Goal: Task Accomplishment & Management: Complete application form

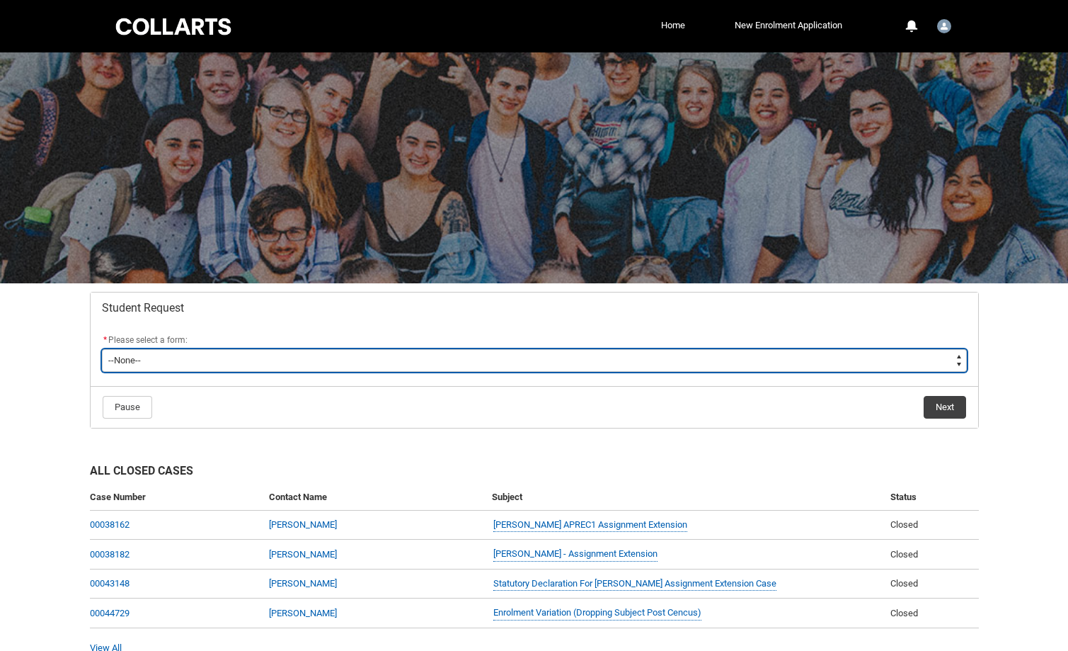
click at [120, 369] on select "--None-- Academic Transcript Application to Appeal Assignment Extension Change …" at bounding box center [534, 360] width 865 height 23
type lightning-select "Assignment_Extension_Choice"
select select "Assignment_Extension_Choice"
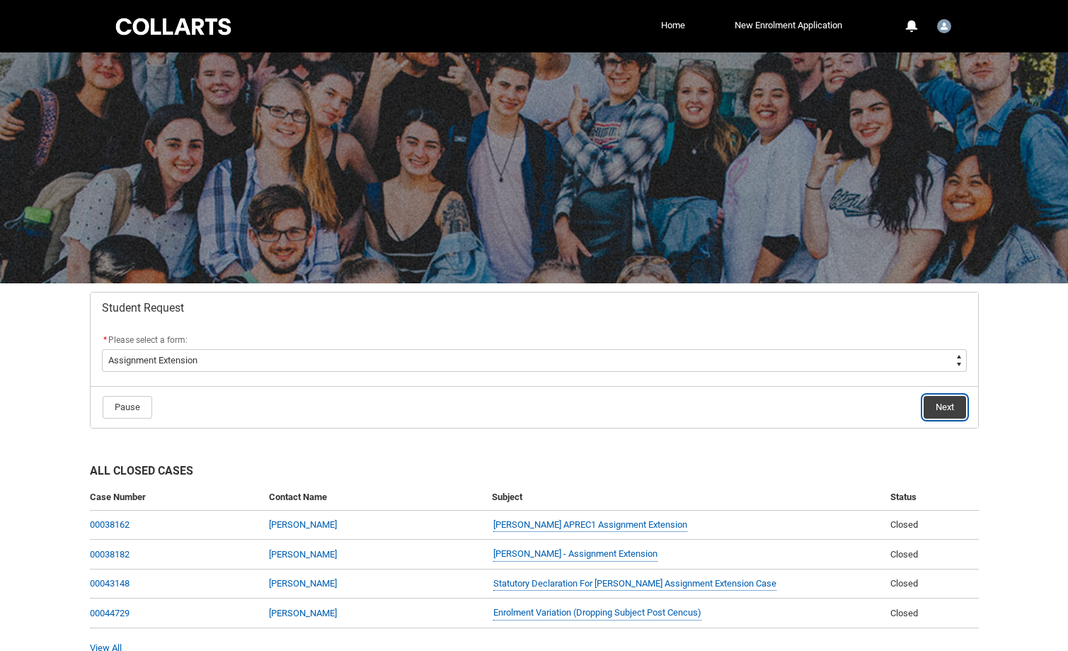
click at [933, 413] on button "Next" at bounding box center [945, 407] width 42 height 23
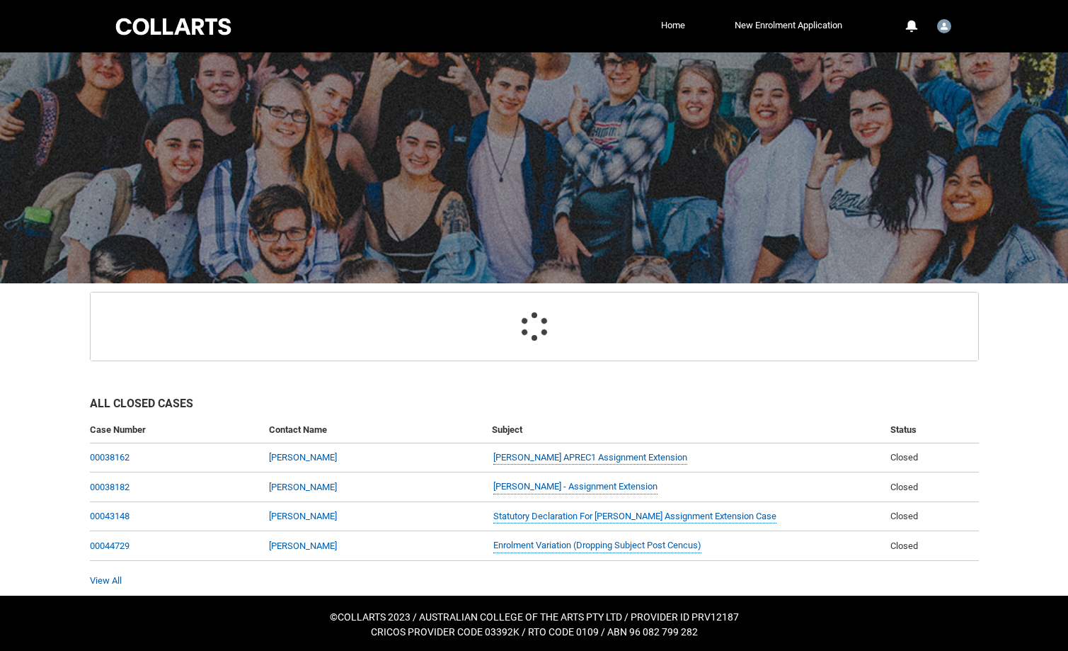
scroll to position [97, 0]
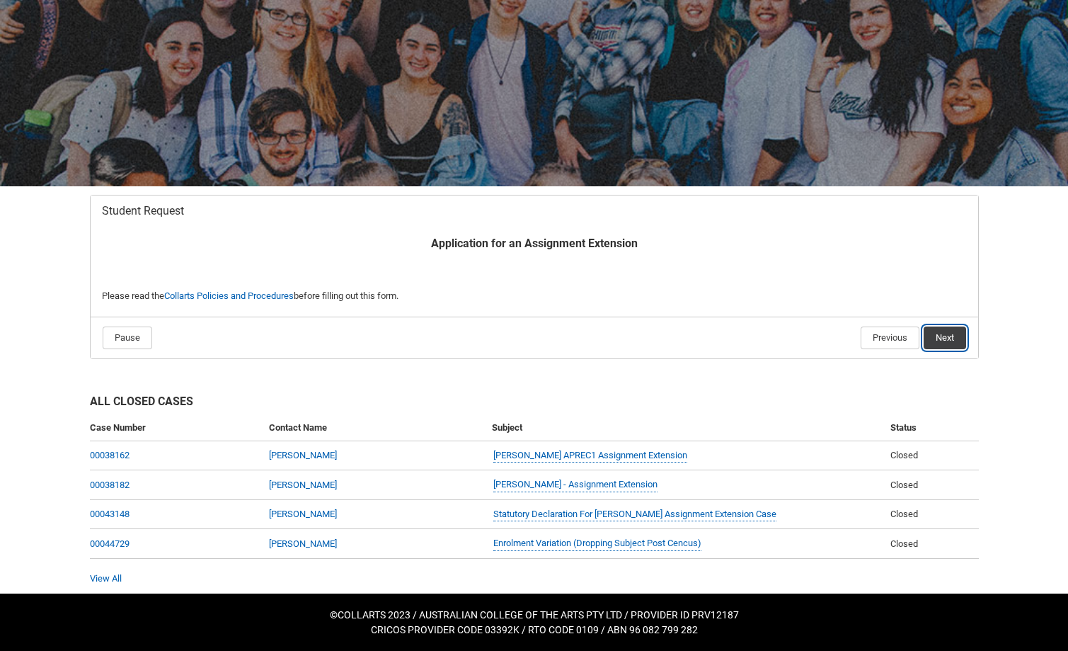
click at [945, 339] on button "Next" at bounding box center [945, 337] width 42 height 23
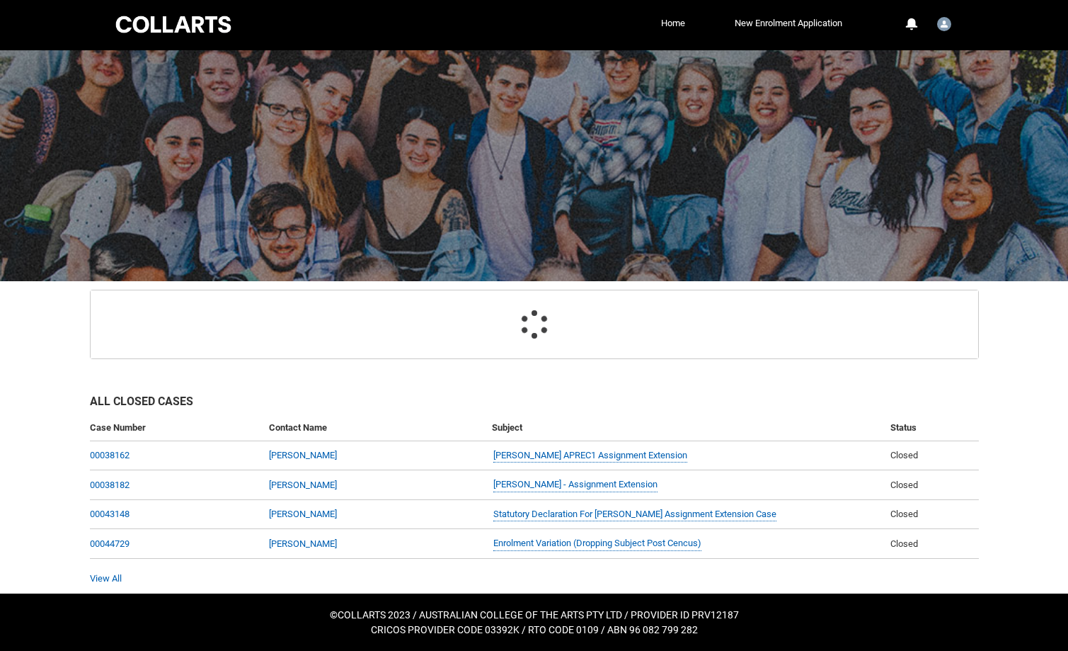
scroll to position [151, 0]
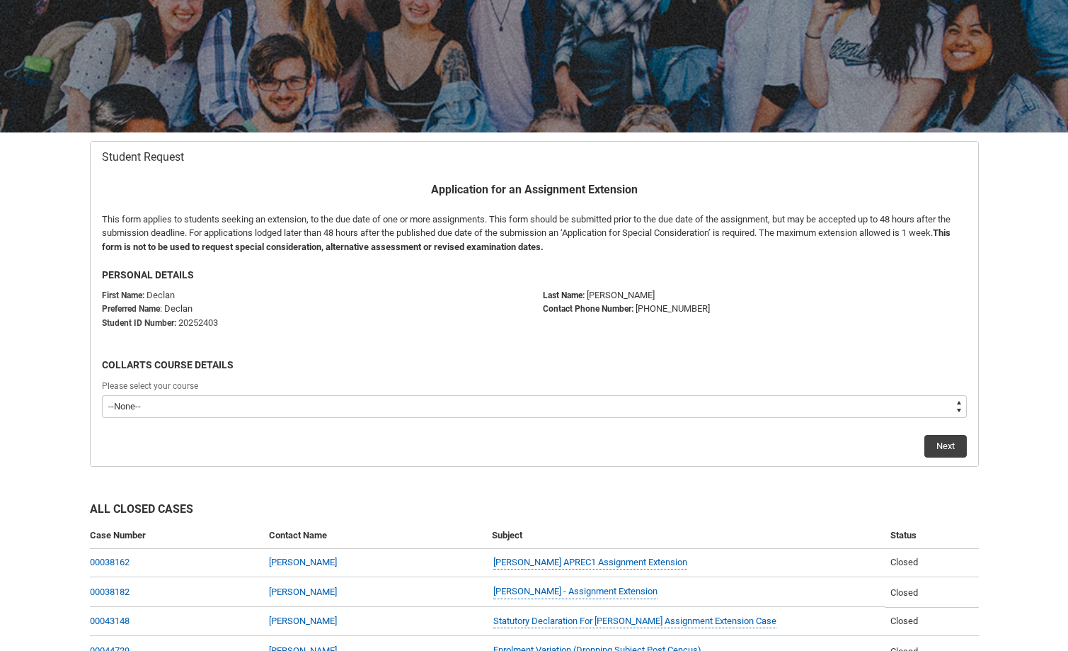
click at [165, 403] on select "--None-- Bachelor of Audio Production V2" at bounding box center [534, 406] width 865 height 23
type lightning-select "recordPicklist_ProgramEnrollment.a0jOZ000002wR1tYAE"
select select "recordPicklist_ProgramEnrollment.a0jOZ000002wR1tYAE"
click at [935, 452] on button "Next" at bounding box center [946, 446] width 42 height 23
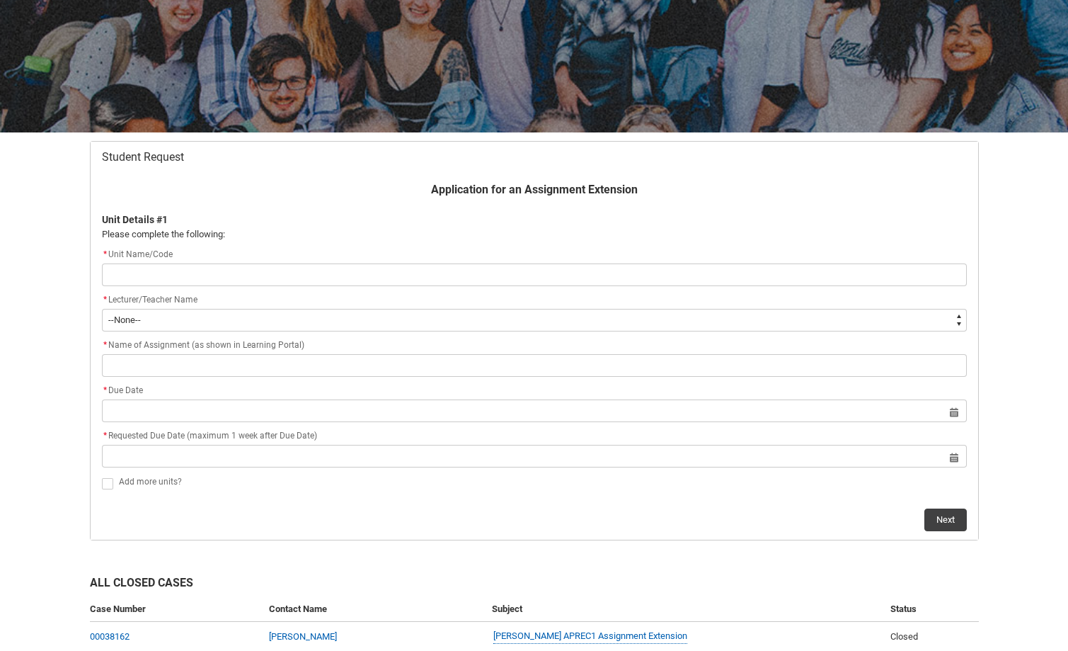
click at [180, 277] on input "Redu_Student_Request flow" at bounding box center [534, 274] width 865 height 23
type lightning-primitive-input-simple "CRFIFOS"
type input "CRFIFOS"
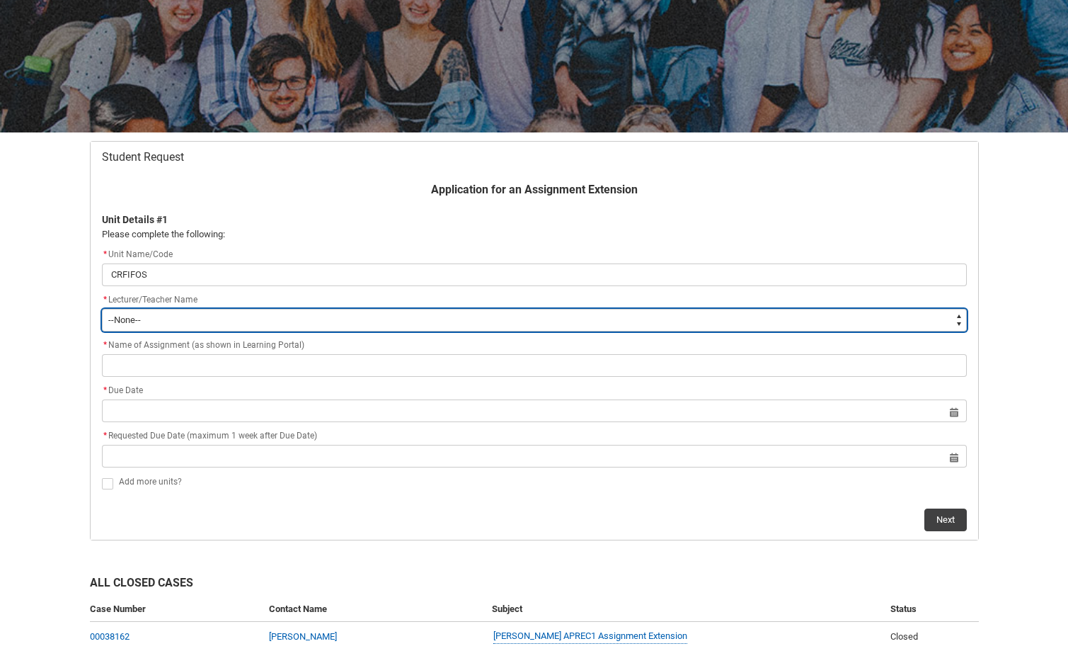
click at [170, 321] on select "--None-- [PERSON_NAME] [PERSON_NAME] [PERSON_NAME] [PERSON_NAME] [PERSON_NAME] …" at bounding box center [534, 320] width 865 height 23
type lightning-select "Faculty_NamefromNtoZ.0035g00000b9AYtAAM"
select select "Faculty_NamefromNtoZ.0035g00000b9AYtAAM"
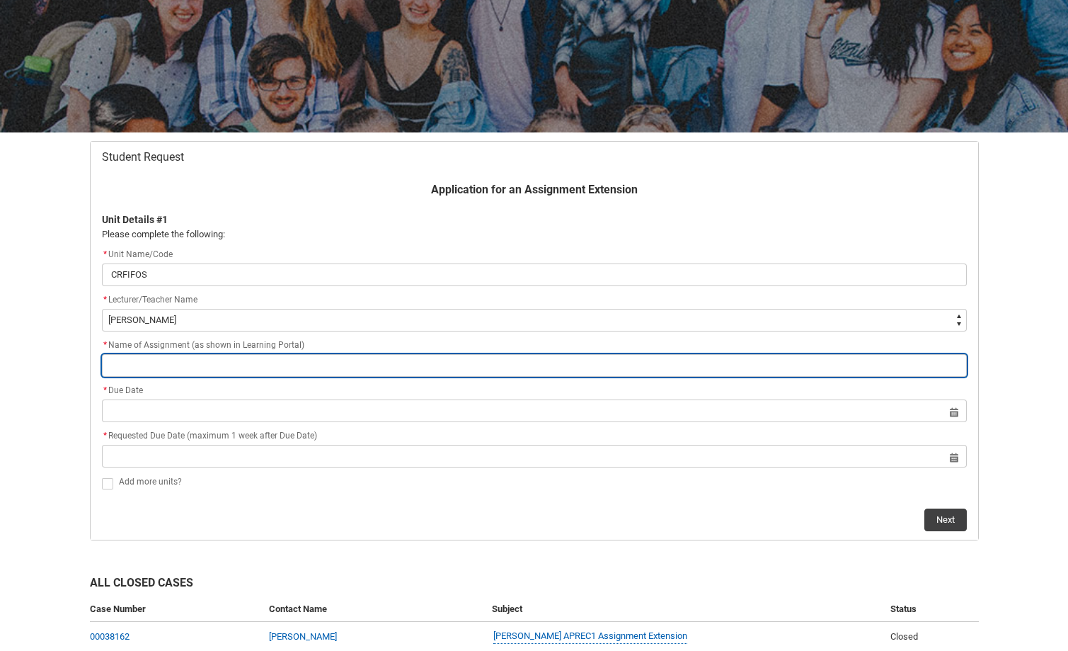
click at [152, 361] on input "Redu_Student_Request flow" at bounding box center [534, 365] width 865 height 23
type lightning-primitive-input-simple "Portfolio of Collaborative Creative Experiments and Annotated Bibliography"
type input "Portfolio of Collaborative Creative Experiments and Annotated Bibliography"
drag, startPoint x: 162, startPoint y: 365, endPoint x: 17, endPoint y: 348, distance: 146.2
click at [17, 348] on div "Skip to Main Content Collarts Education Community Home New Enrolment Applicatio…" at bounding box center [534, 340] width 1068 height 983
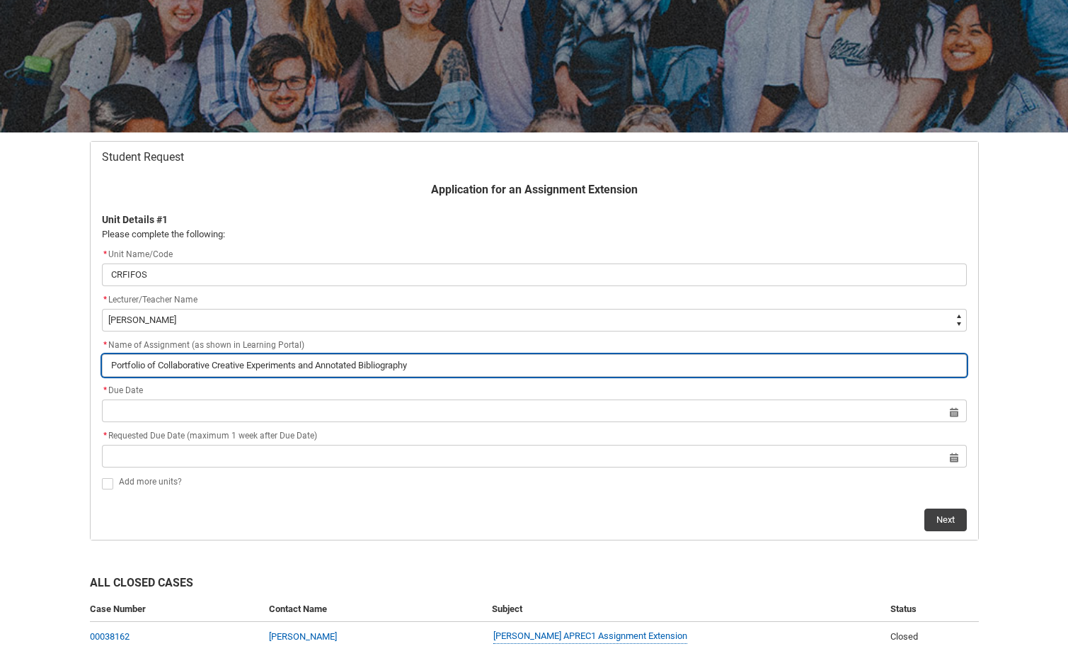
type lightning-primitive-input-simple "Follaborative Creative Experiments and Annotated Bibliography"
type input "Follaborative Creative Experiments and Annotated Bibliography"
type lightning-primitive-input-simple "Fiollaborative Creative Experiments and Annotated Bibliography"
type input "Fiollaborative Creative Experiments and Annotated Bibliography"
type lightning-primitive-input-simple "Finollaborative Creative Experiments and Annotated Bibliography"
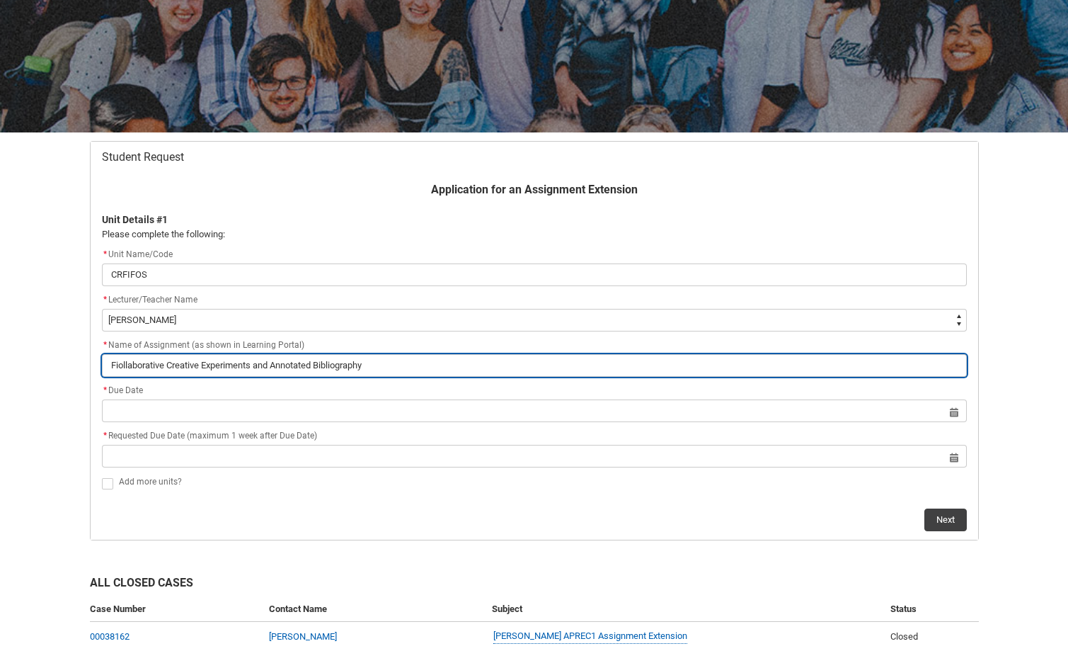
type input "Finollaborative Creative Experiments and Annotated Bibliography"
type lightning-primitive-input-simple "Finaollaborative Creative Experiments and Annotated Bibliography"
type input "Finaollaborative Creative Experiments and Annotated Bibliography"
type lightning-primitive-input-simple "Finalollaborative Creative Experiments and Annotated Bibliography"
type input "Finalollaborative Creative Experiments and Annotated Bibliography"
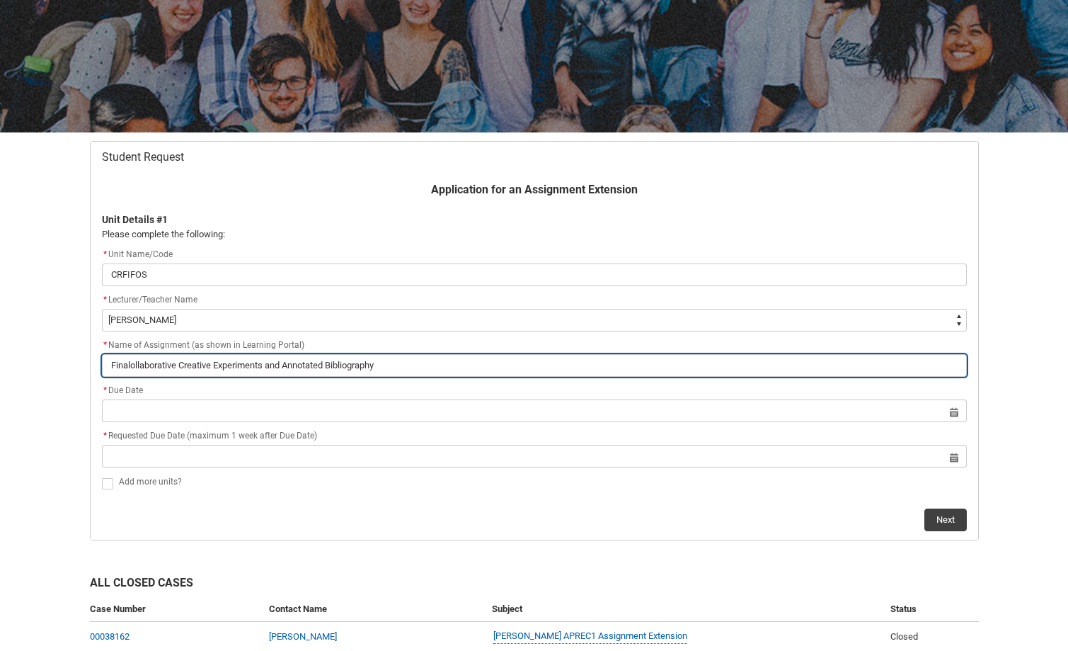
type lightning-primitive-input-simple "Final ollaborative Creative Experiments and Annotated Bibliography"
type input "Final ollaborative Creative Experiments and Annotated Bibliography"
type lightning-primitive-input-simple "Final Collaborative Creative Experiments and Annotated Bibliography"
type input "Final Collaborative Creative Experiments and Annotated Bibliography"
click at [273, 365] on input "Final Collaborative Creative Experiments and Annotated Bibliography" at bounding box center [534, 365] width 865 height 23
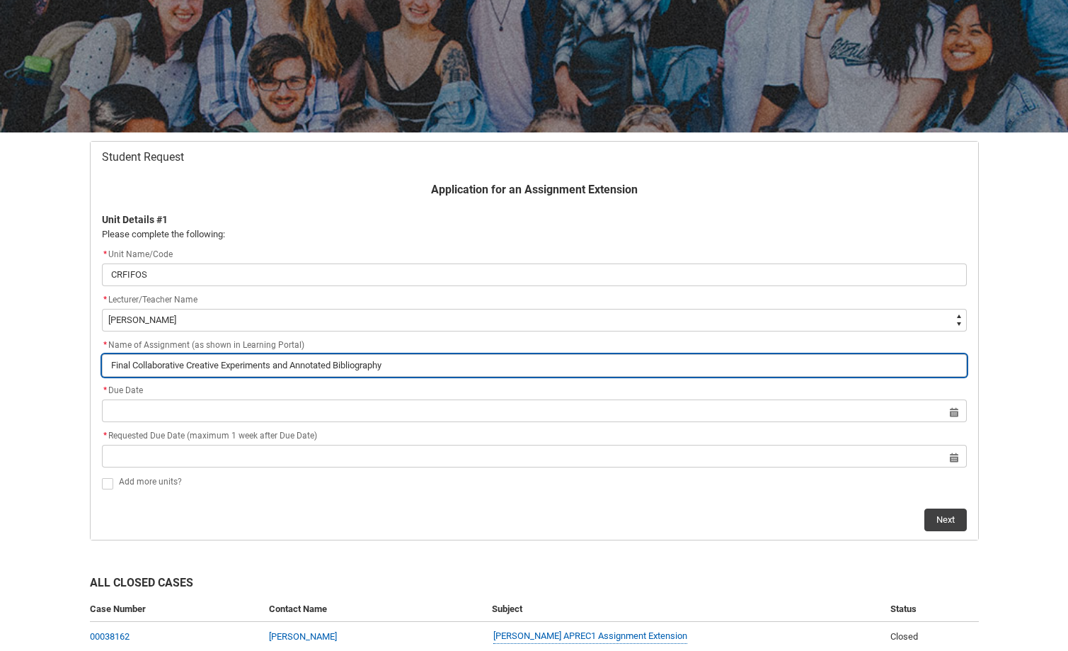
type lightning-primitive-input-simple "Final Collaborative Creative Experiment and Annotated Bibliography"
type input "Final Collaborative Creative Experiment and Annotated Bibliography"
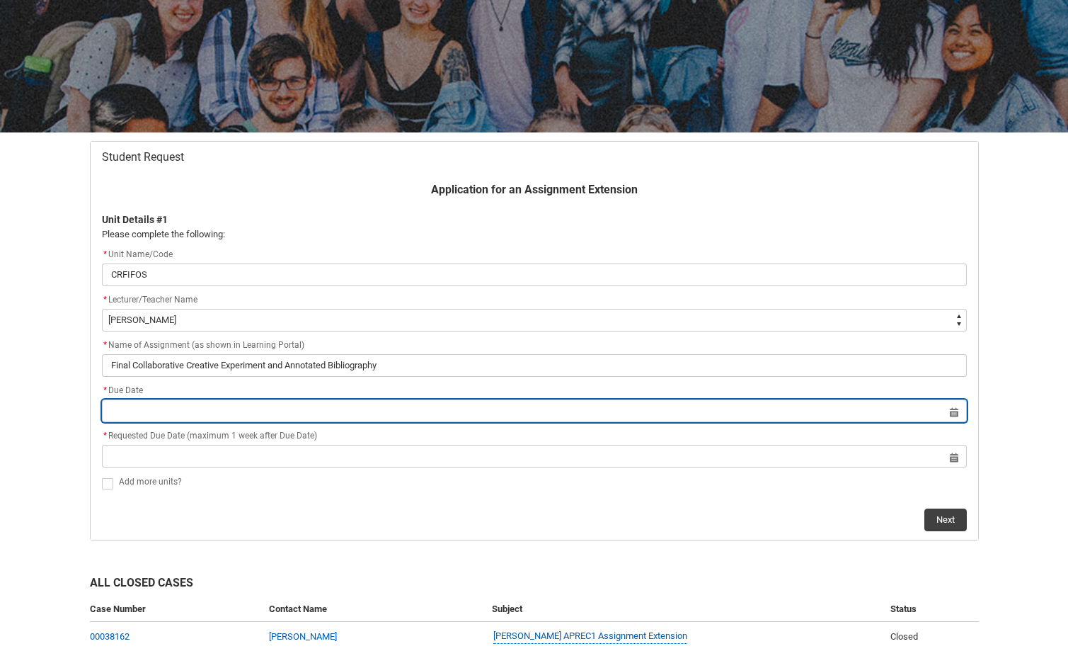
click at [201, 418] on input "Redu_Student_Request flow" at bounding box center [534, 410] width 865 height 23
select select "2025"
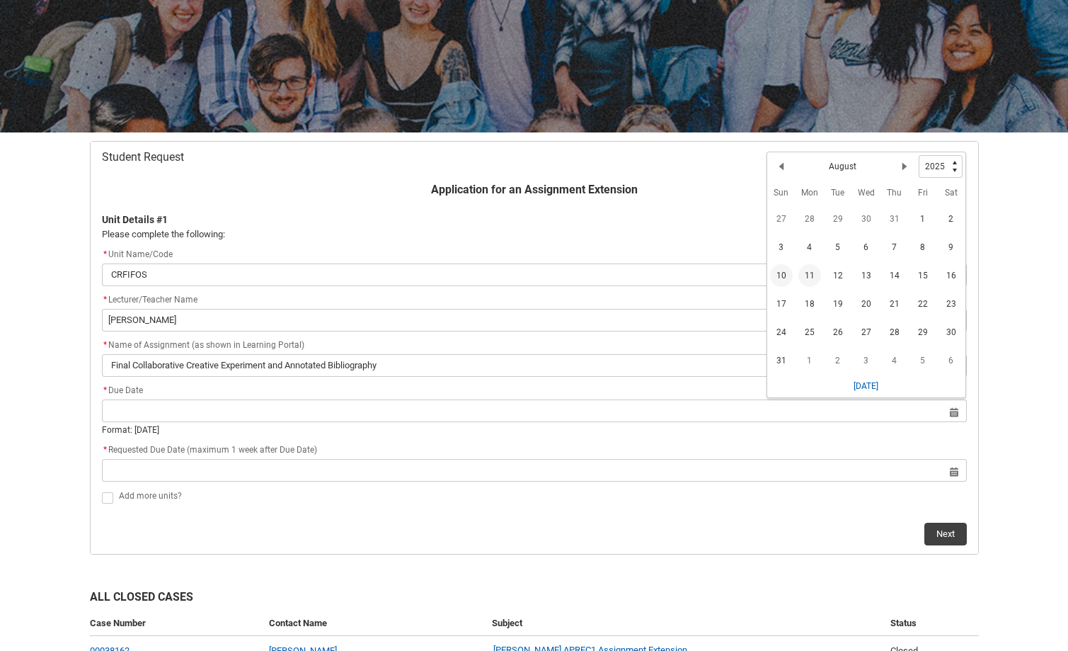
click at [790, 280] on span "10" at bounding box center [781, 275] width 23 height 23
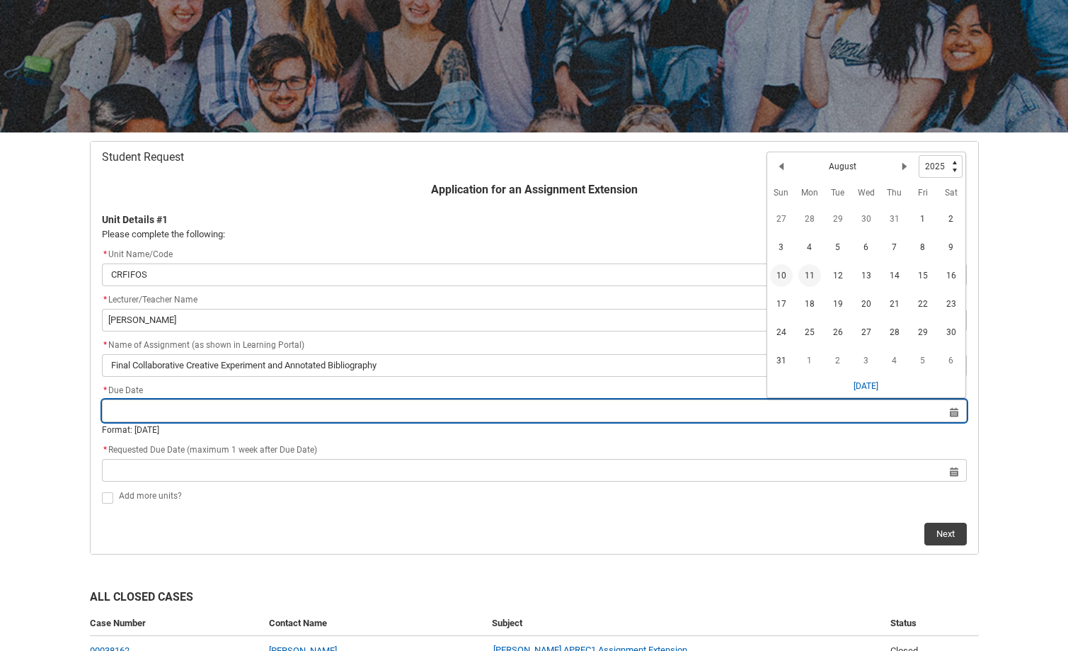
type lightning-datepicker "[DATE]"
type lightning-input "[DATE]"
type input "[DATE]"
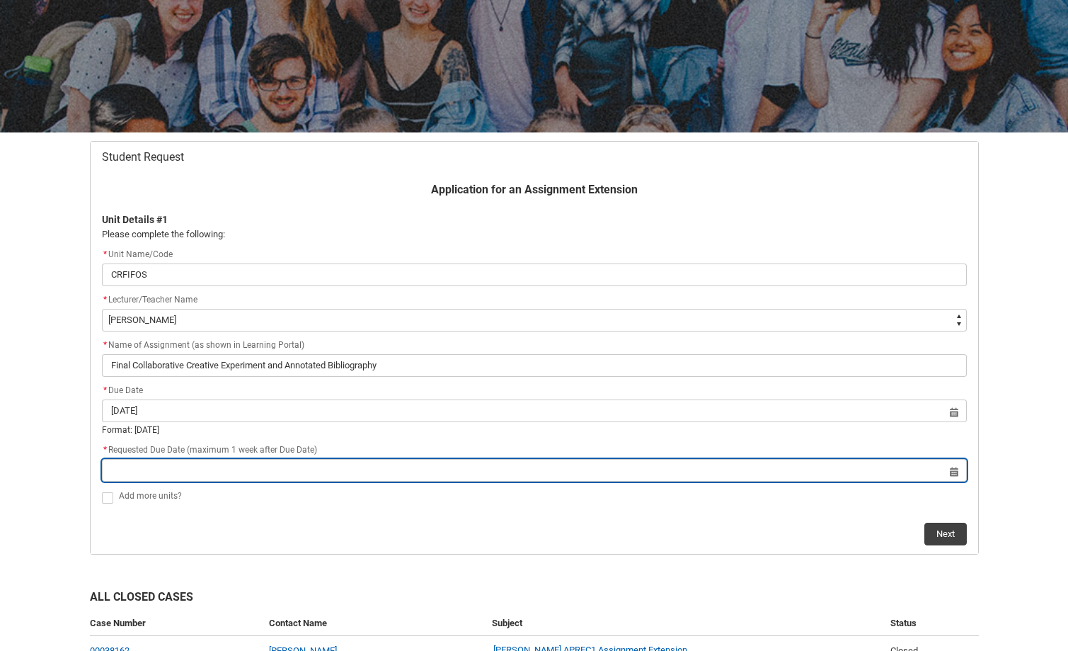
click at [428, 471] on input "Redu_Student_Request flow" at bounding box center [534, 470] width 865 height 23
select select "2025"
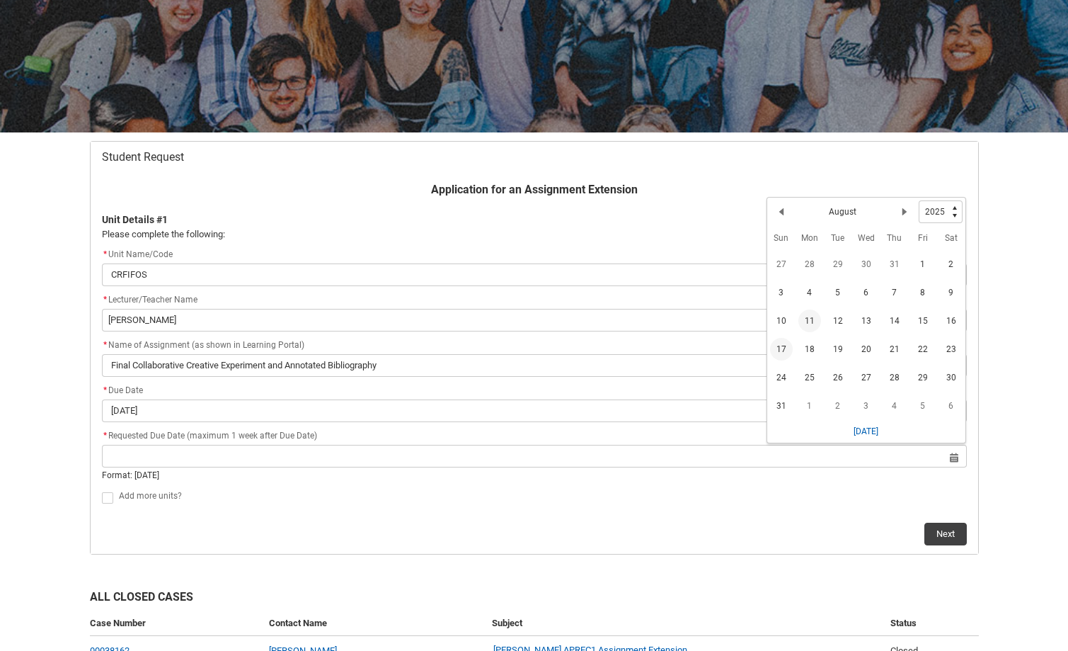
click at [778, 343] on span "17" at bounding box center [781, 349] width 23 height 23
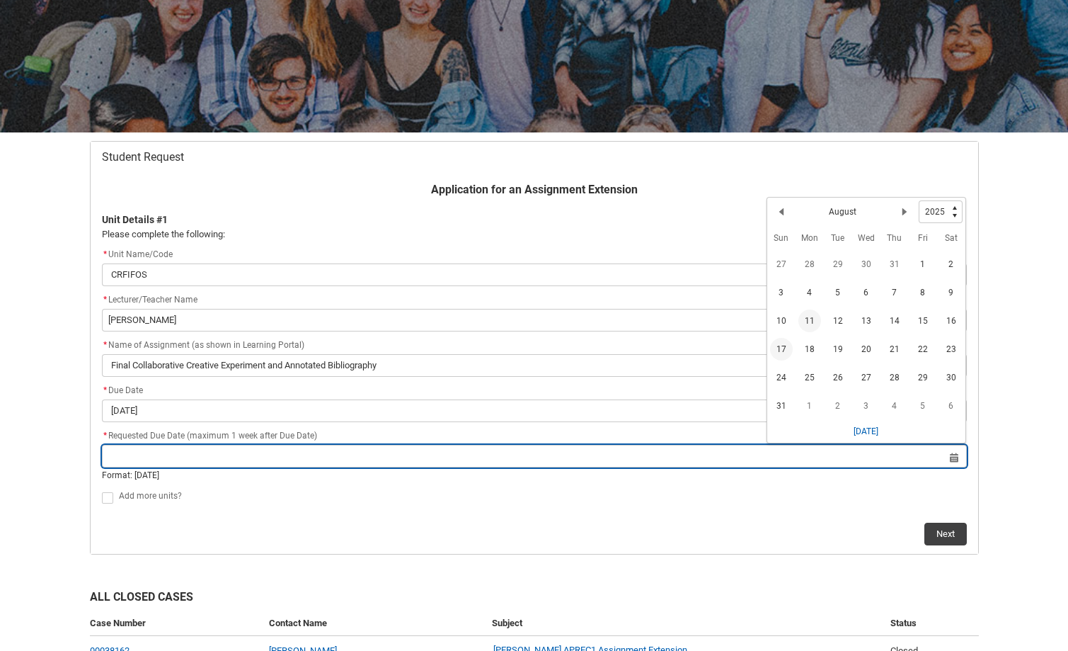
type lightning-datepicker "[DATE]"
type lightning-input "[DATE]"
type input "[DATE]"
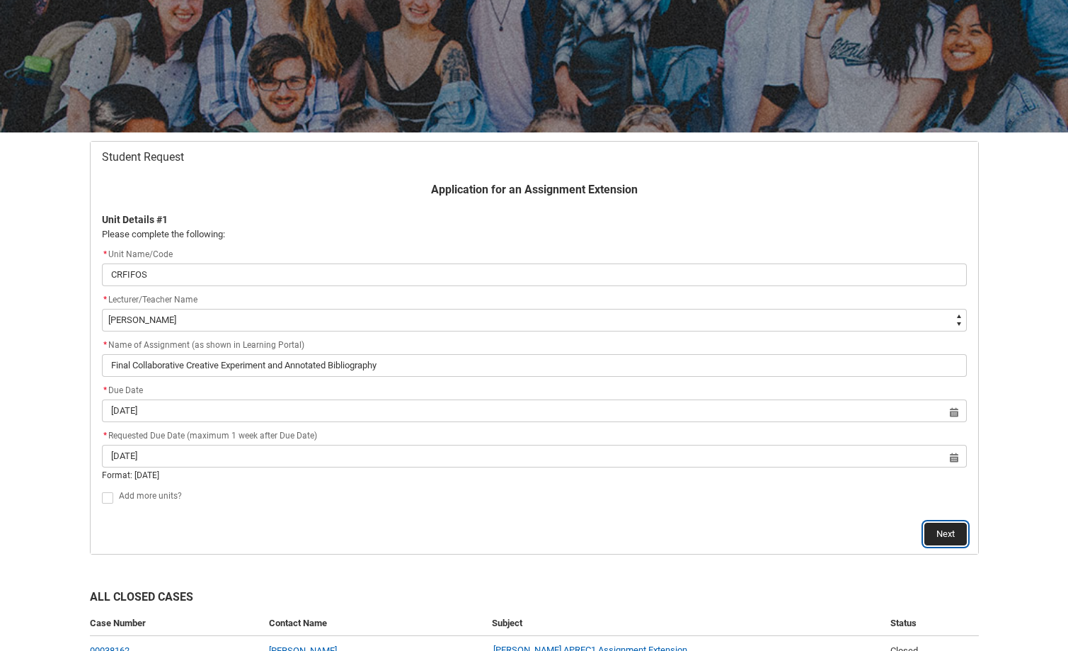
click at [947, 530] on button "Next" at bounding box center [946, 534] width 42 height 23
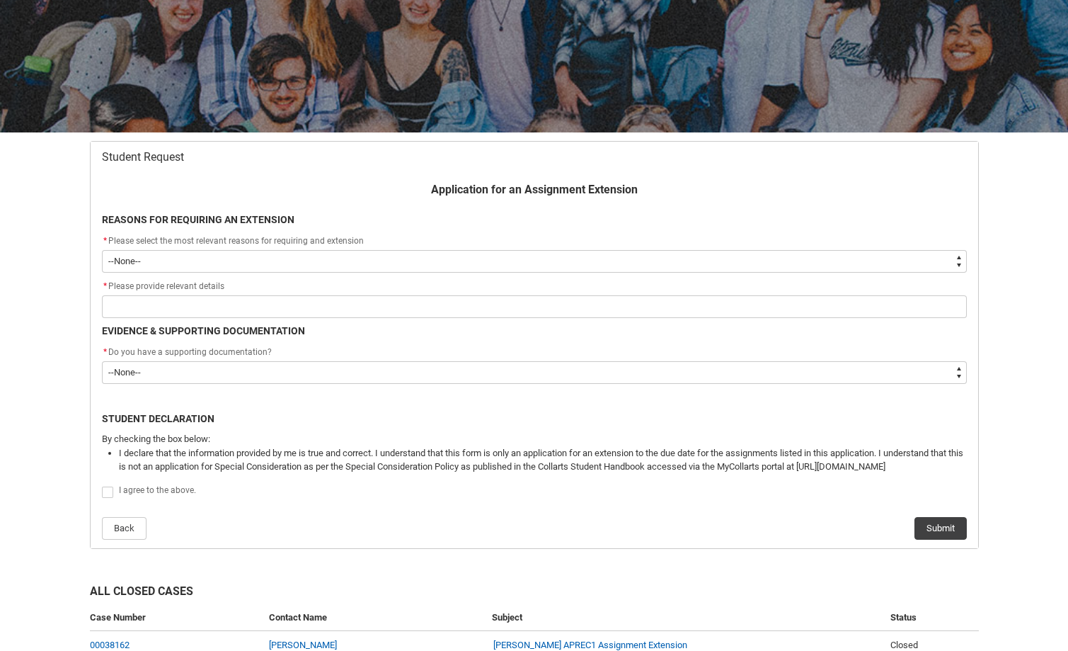
click at [160, 261] on select "--None-- Medical Reasons Work obligations Family obligations Academic Difficult…" at bounding box center [534, 261] width 865 height 23
type lightning-select "choice_AssignmentExtension_Reason_Academic"
select select "choice_AssignmentExtension_Reason_Academic"
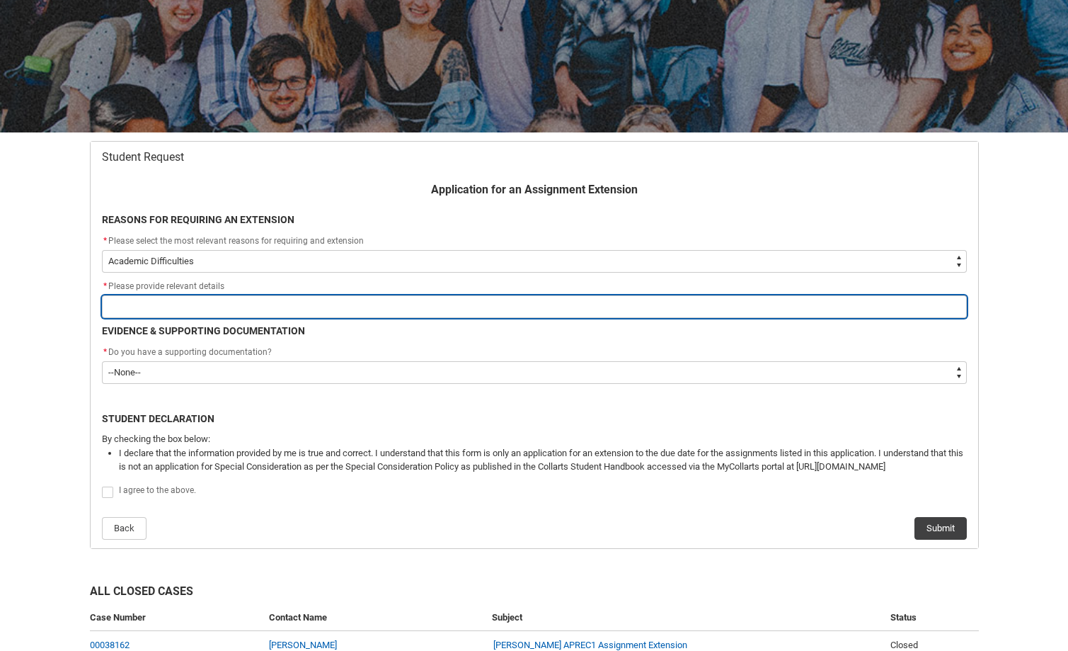
click at [166, 307] on input "Redu_Student_Request flow" at bounding box center [534, 306] width 865 height 23
type lightning-primitive-input-simple "Severe Depressive Episode - Stat Dec Emailled"
type input "Severe Depressive Episode - Stat Dec Emailled"
drag, startPoint x: 223, startPoint y: 304, endPoint x: 356, endPoint y: 309, distance: 133.2
click at [356, 309] on input "Severe Depressive Episode - Stat Dec Emailled" at bounding box center [534, 306] width 865 height 23
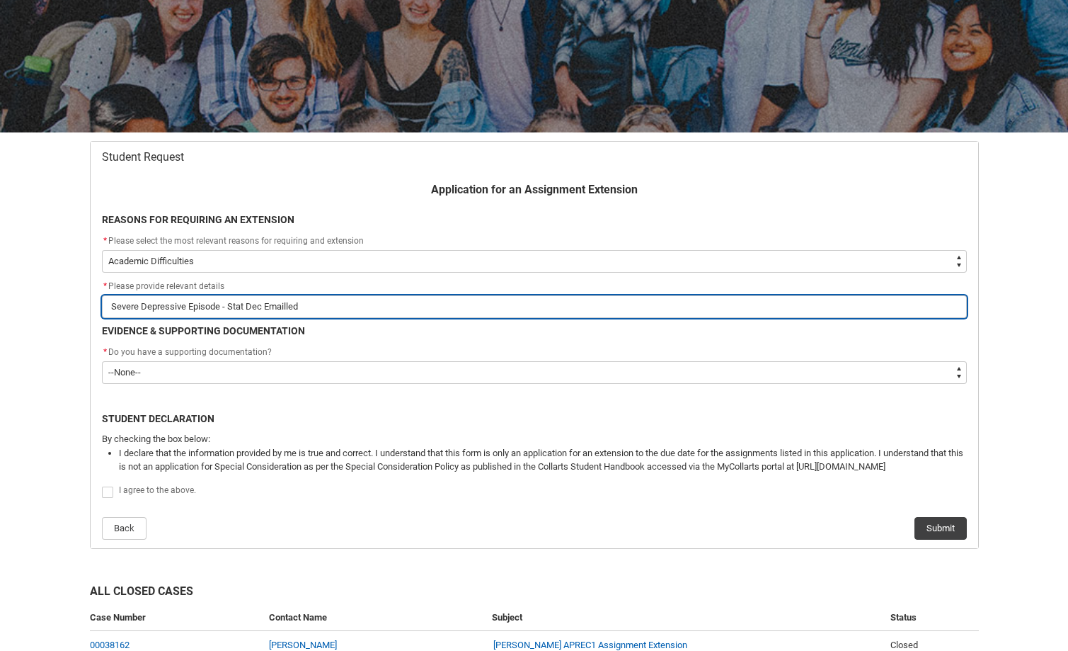
type lightning-primitive-input-simple "Severe Depressive Episode"
type input "Severe Depressive Episode"
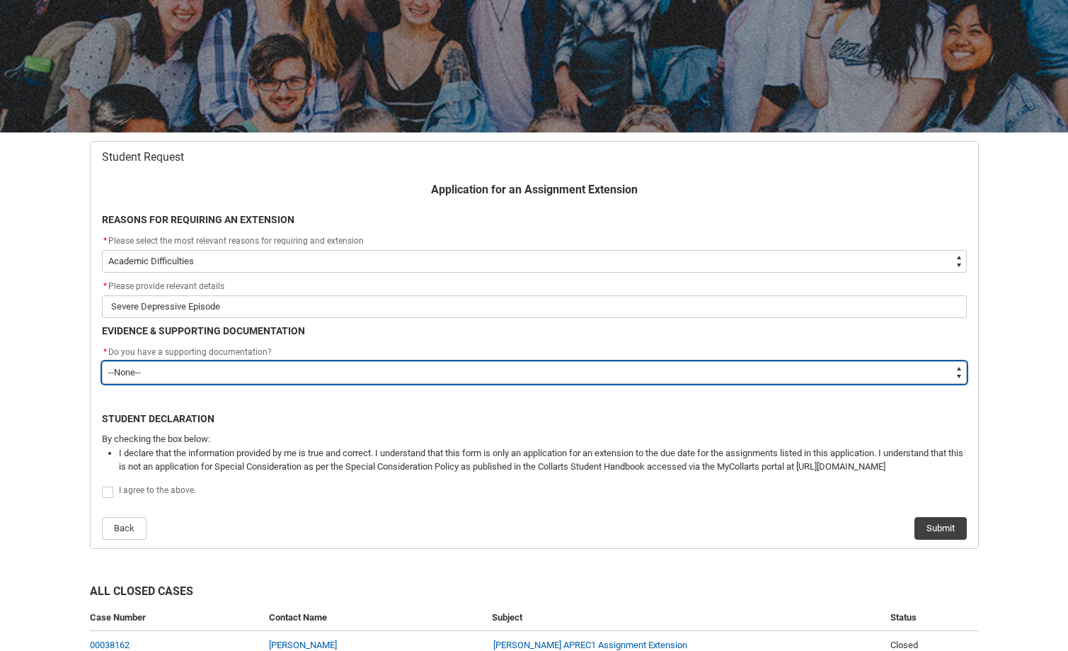
click at [473, 364] on select "--None-- Yes No" at bounding box center [534, 372] width 865 height 23
type lightning-select "Yes"
select select "Yes"
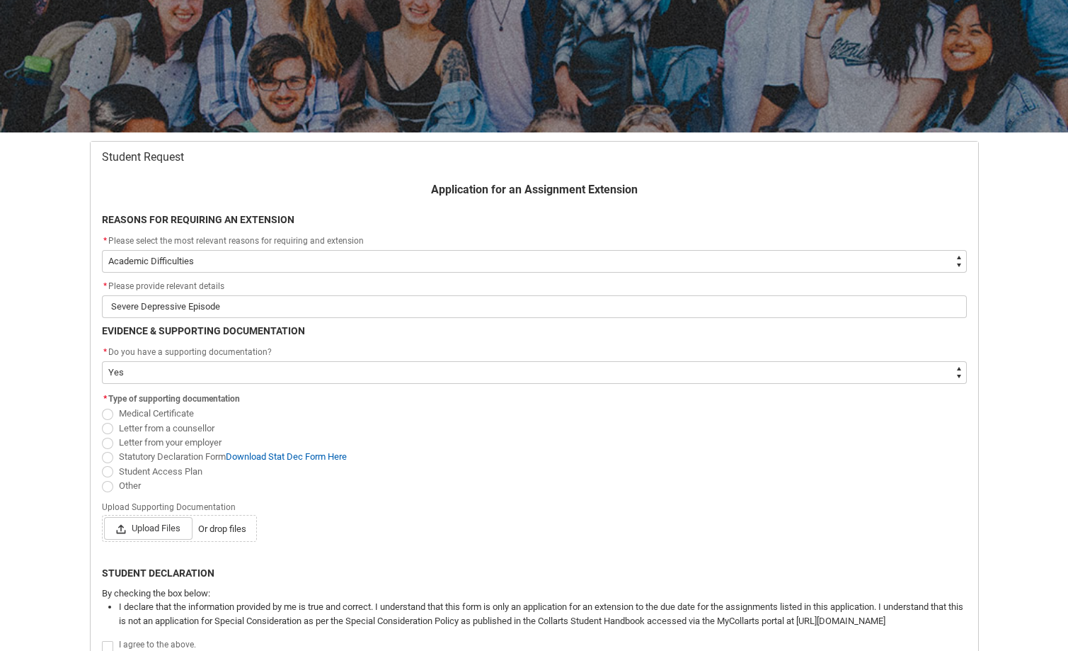
click at [106, 427] on span "Redu_Student_Request flow" at bounding box center [107, 428] width 11 height 11
click at [102, 421] on input "Letter from a counsellor" at bounding box center [101, 420] width 1 height 1
radio input "true"
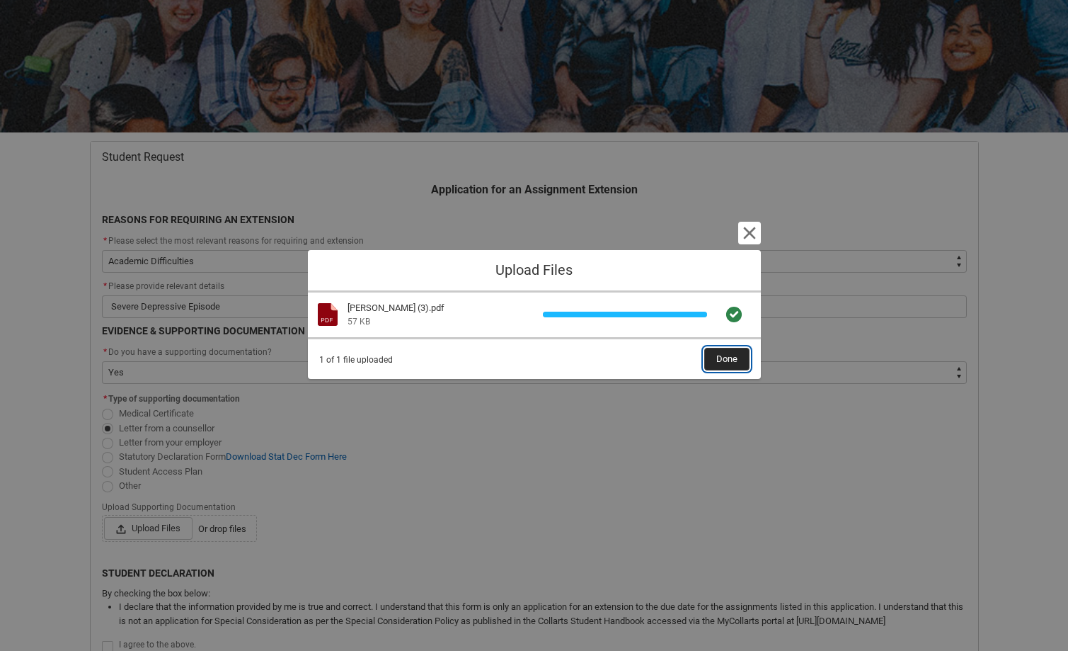
click at [733, 365] on span "Done" at bounding box center [727, 358] width 21 height 21
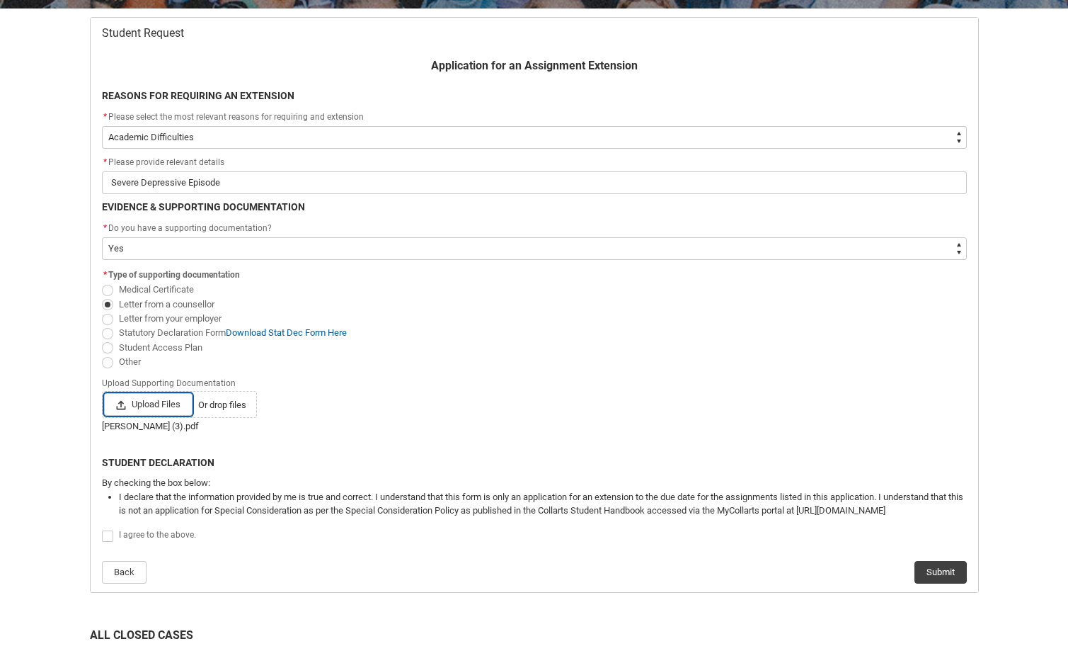
scroll to position [339, 0]
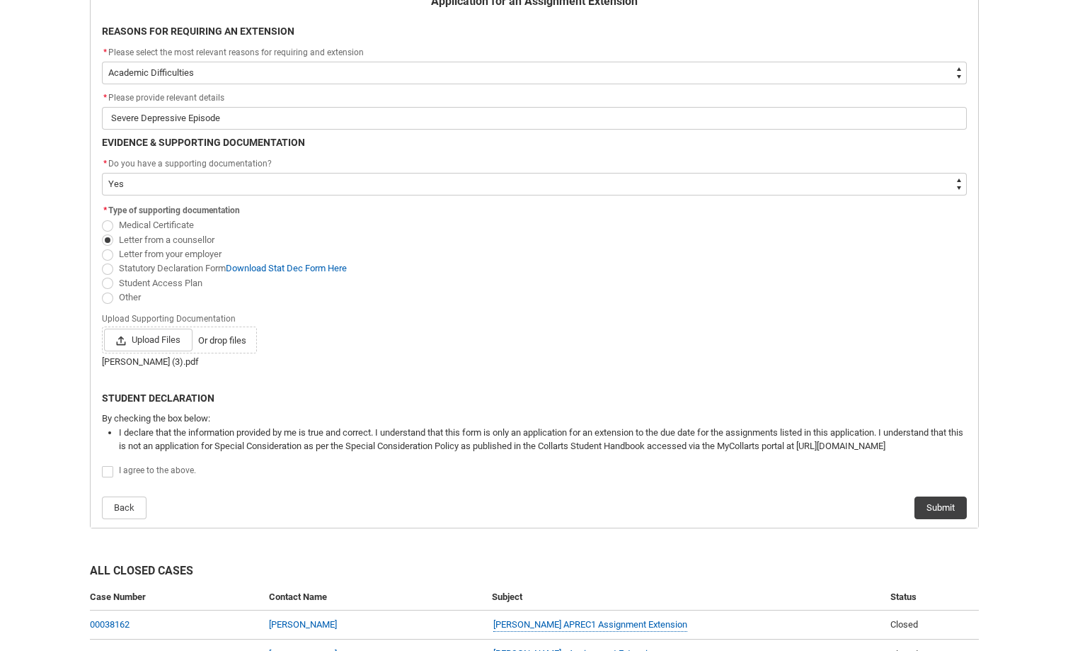
click at [105, 472] on span "Redu_Student_Request flow" at bounding box center [107, 471] width 11 height 11
click at [102, 464] on input "Redu_Student_Request flow" at bounding box center [101, 464] width 1 height 1
type lightning-input "true"
checkbox input "true"
click at [936, 512] on button "Submit" at bounding box center [941, 507] width 52 height 23
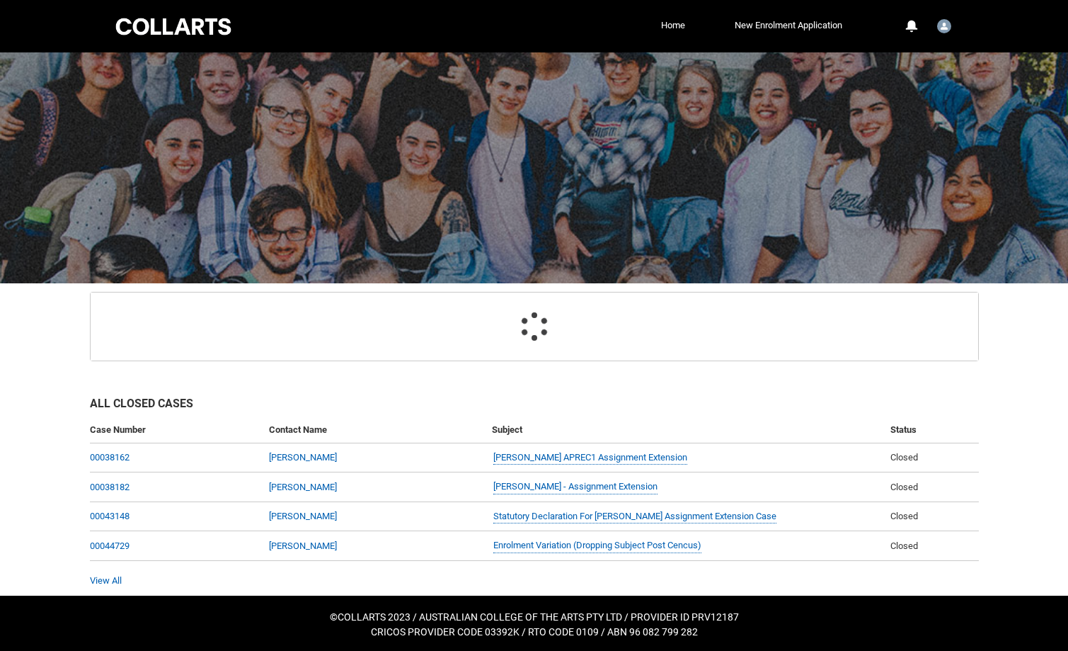
scroll to position [43, 0]
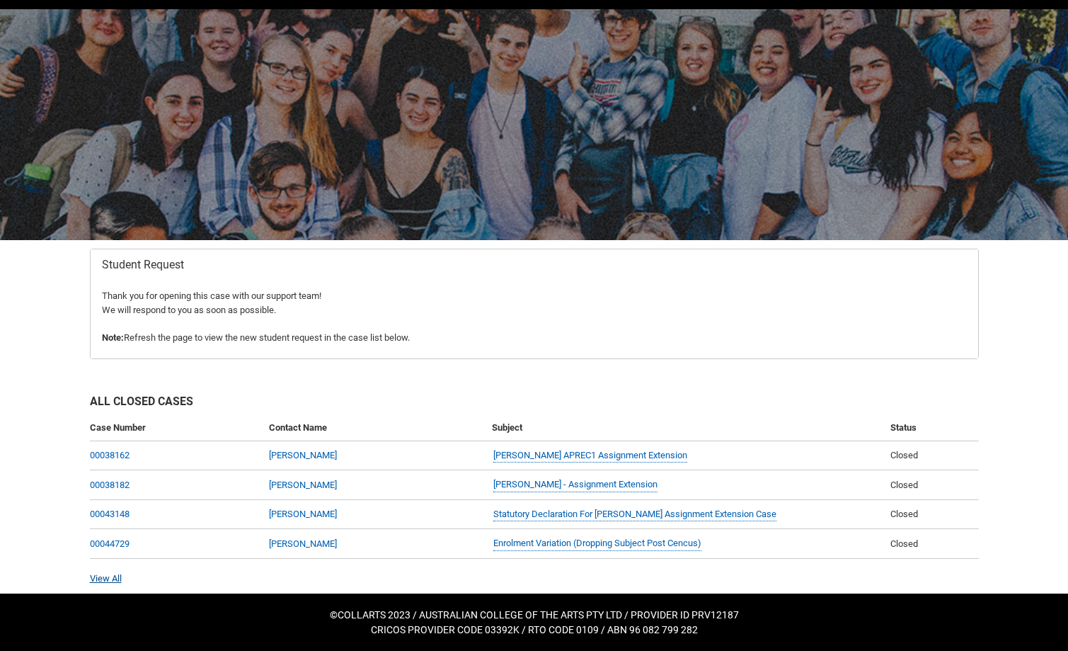
click at [102, 578] on link "View All" at bounding box center [106, 578] width 32 height 11
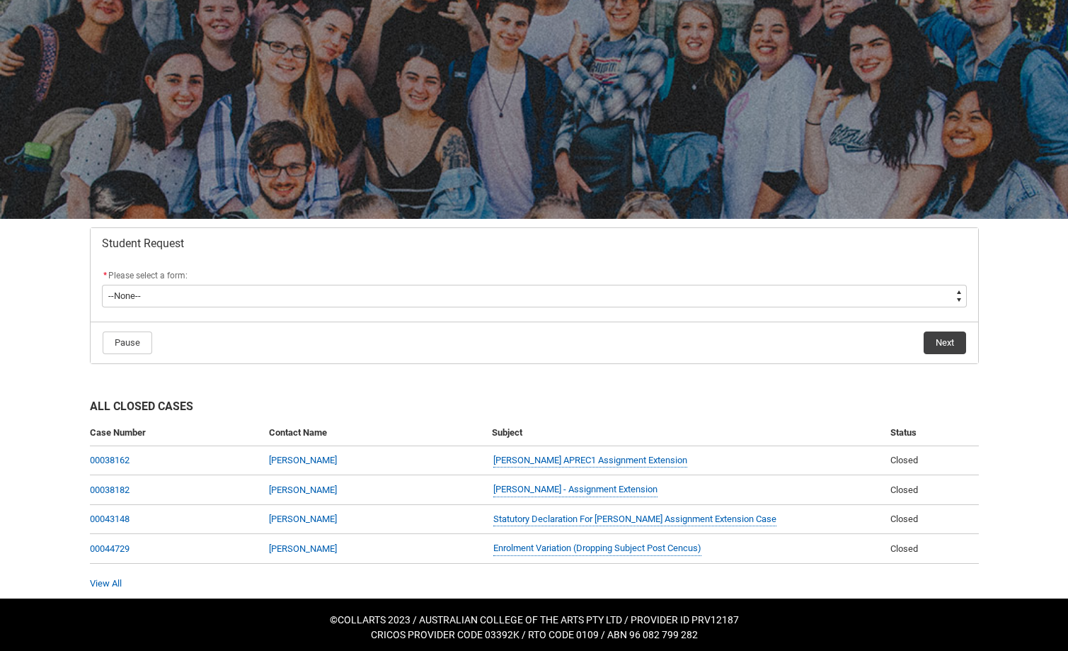
scroll to position [69, 0]
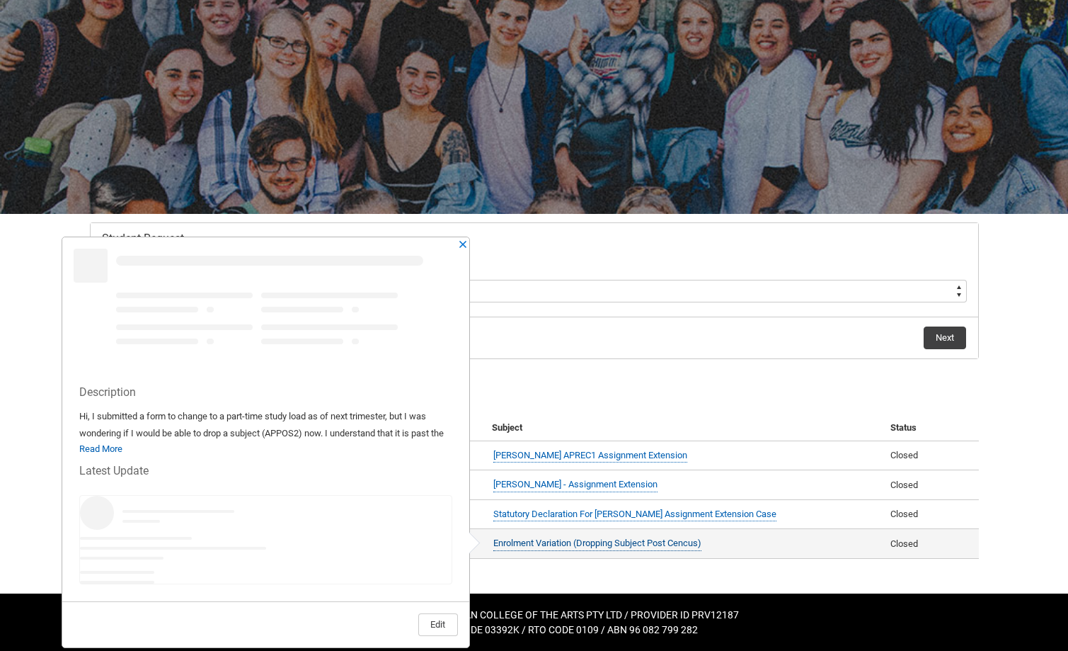
click at [537, 548] on link "Enrolment Variation (Dropping Subject Post Cencus)" at bounding box center [598, 543] width 208 height 15
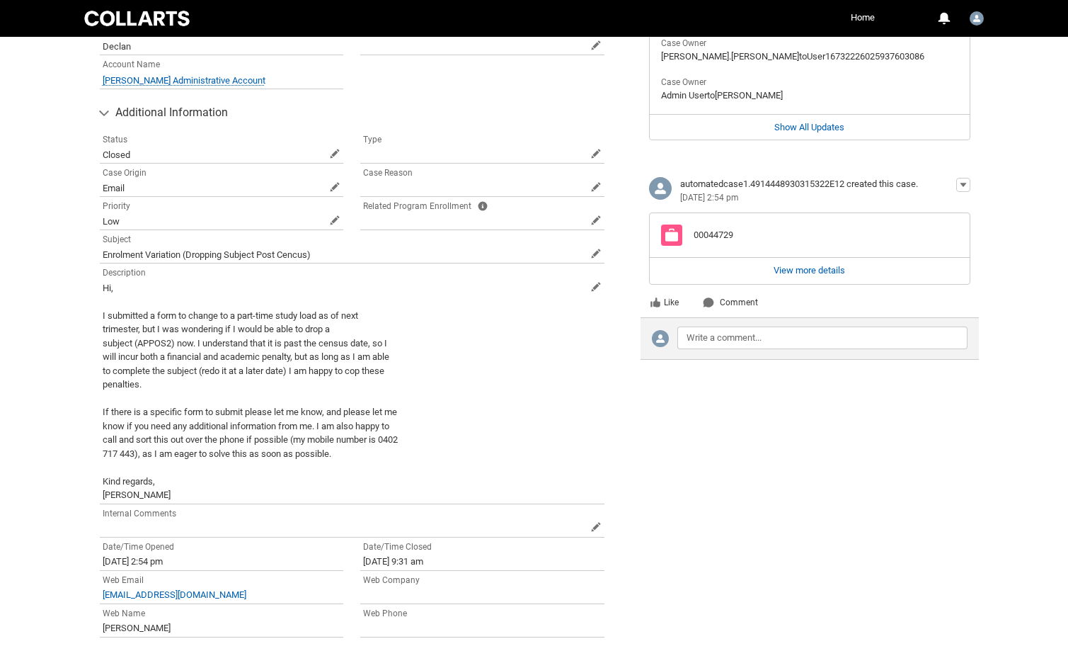
scroll to position [535, 0]
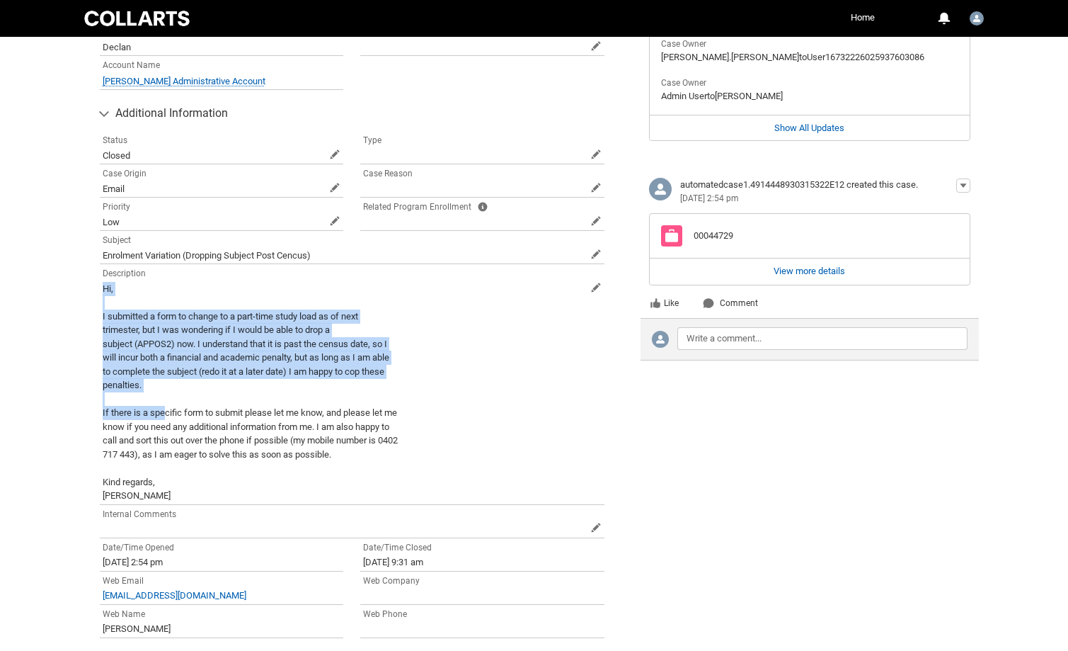
drag, startPoint x: 121, startPoint y: 295, endPoint x: 166, endPoint y: 410, distance: 123.3
click at [166, 410] on span "Hi, I submitted a form to change to a part-time study load as of next trimester…" at bounding box center [344, 392] width 482 height 221
click at [197, 394] on span "Hi, I submitted a form to change to a part-time study load as of next trimester…" at bounding box center [344, 392] width 482 height 221
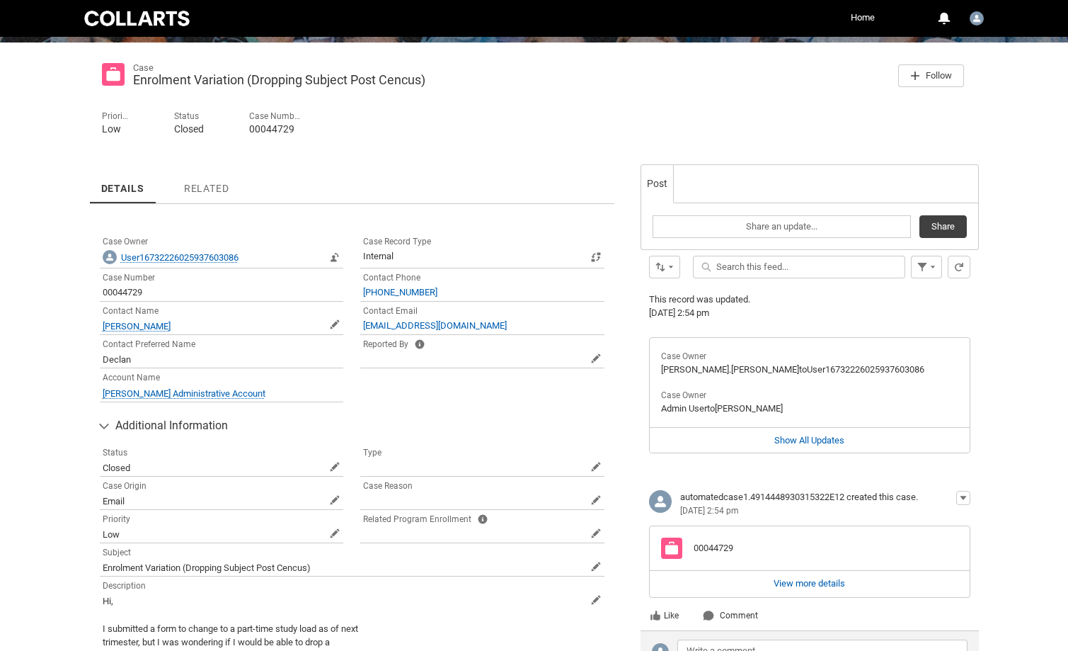
scroll to position [224, 0]
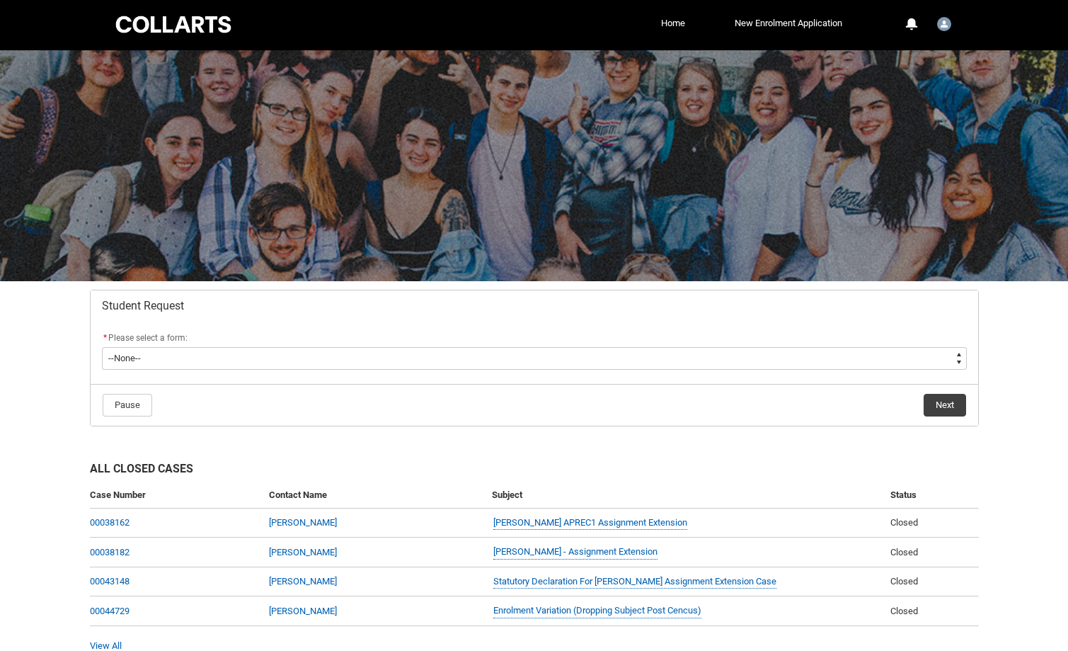
scroll to position [69, 0]
